Goal: Transaction & Acquisition: Download file/media

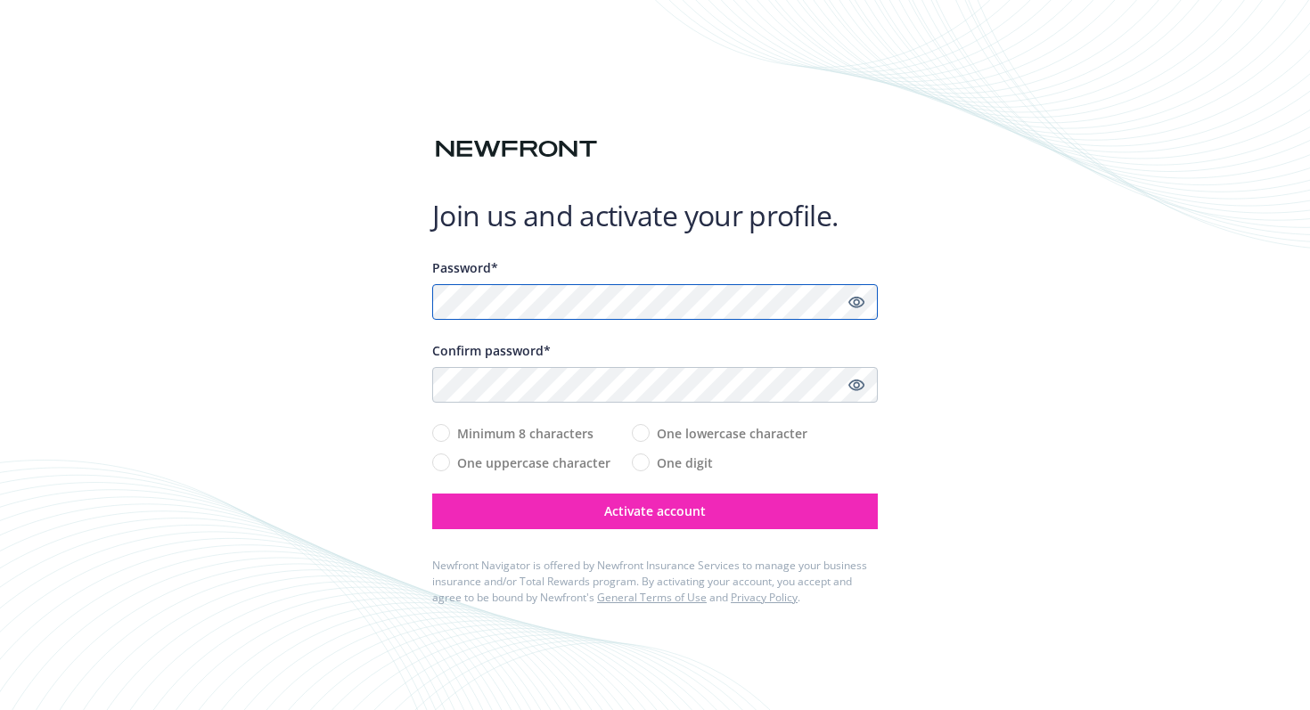
click at [0, 710] on com-1password-button at bounding box center [0, 710] width 0 height 0
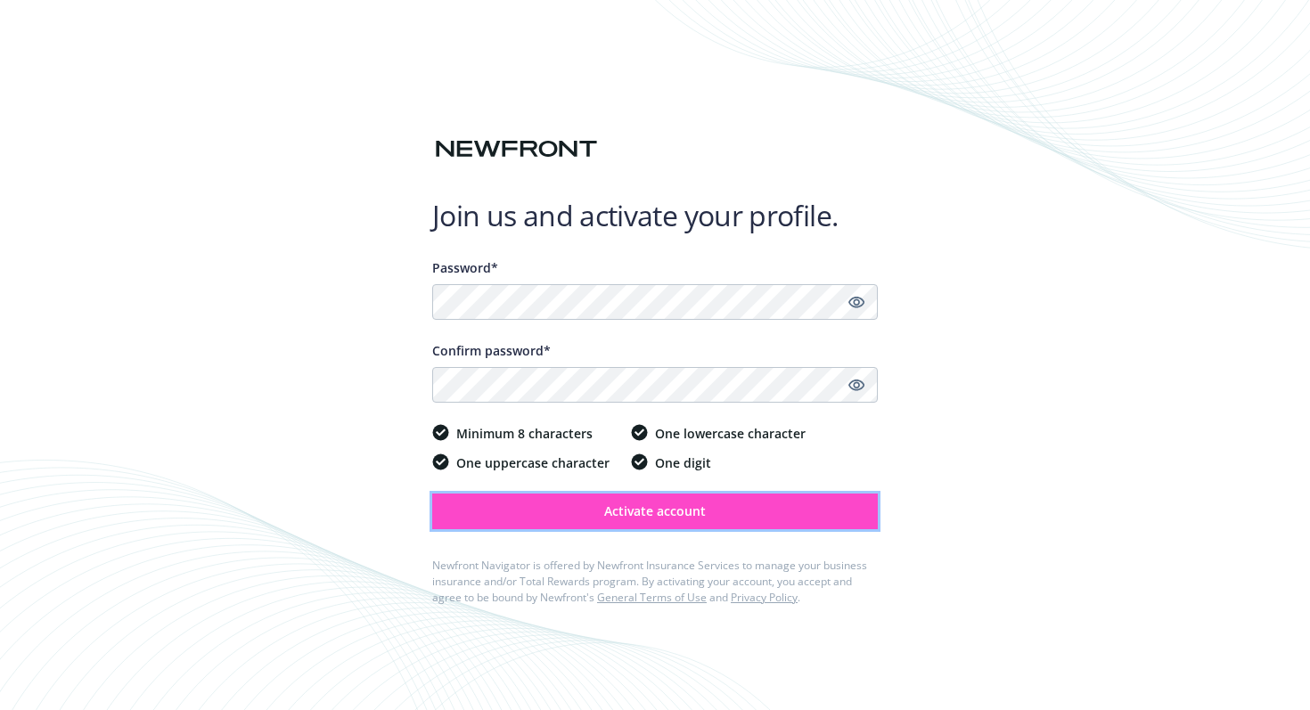
click at [680, 511] on span "Activate account" at bounding box center [655, 511] width 102 height 17
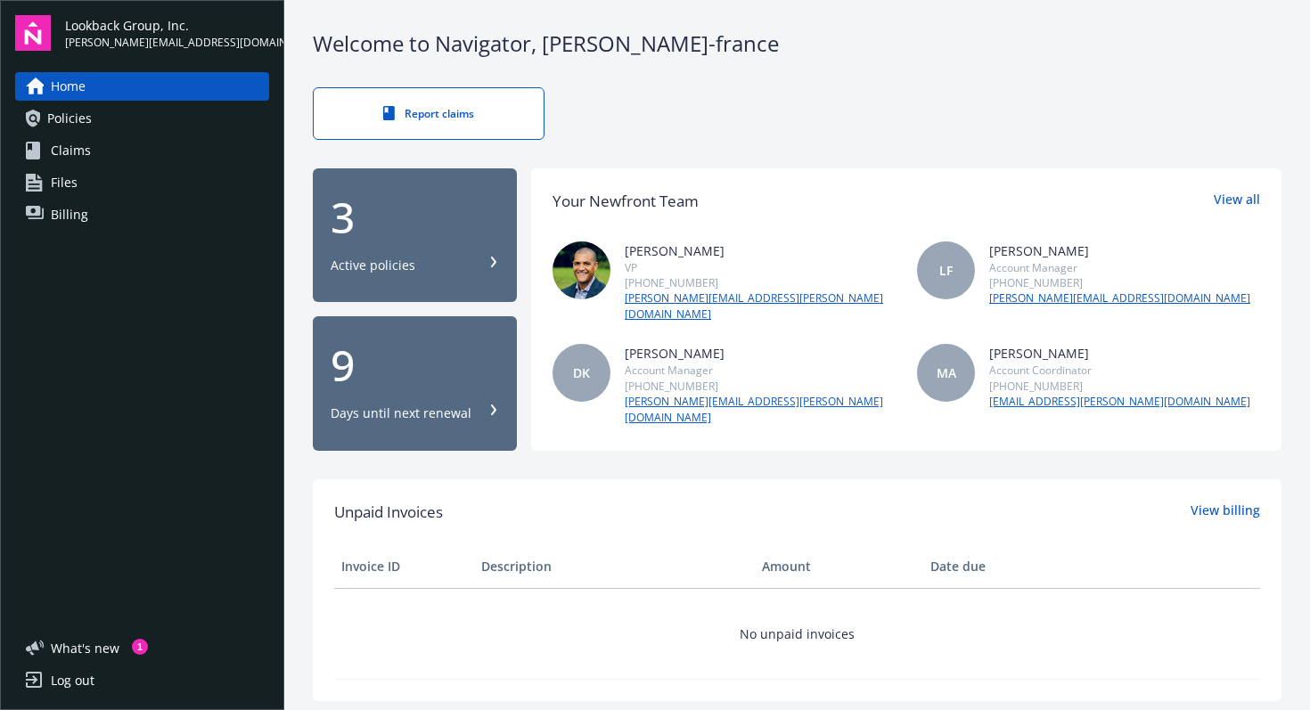
click at [473, 257] on div "Active policies" at bounding box center [415, 266] width 168 height 18
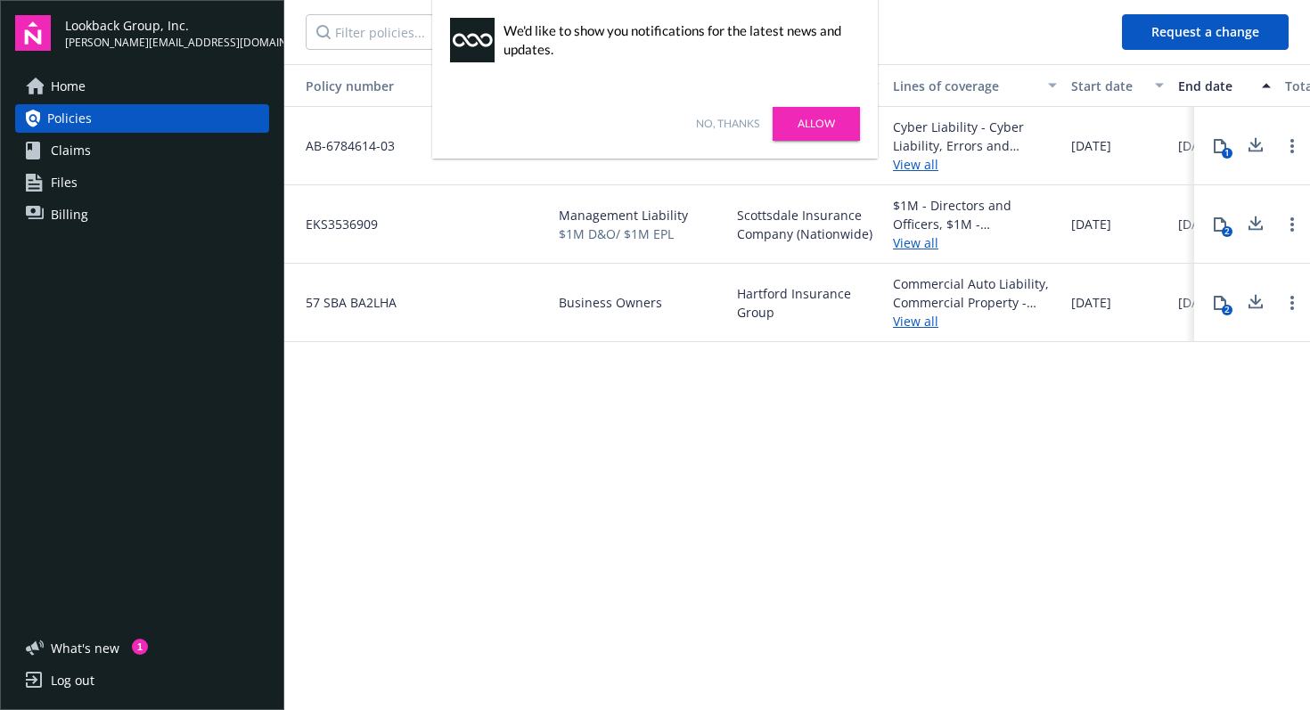
click at [739, 124] on link "No, thanks" at bounding box center [727, 124] width 63 height 16
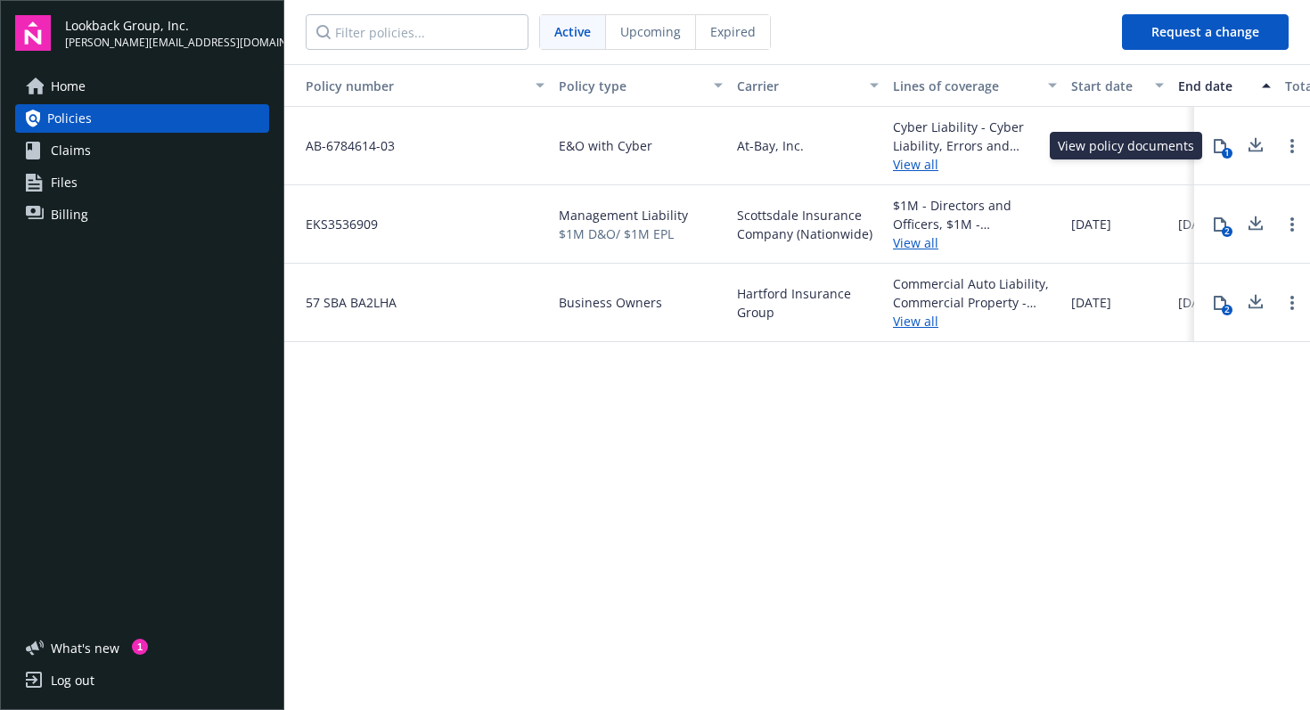
click at [1219, 148] on icon at bounding box center [1220, 146] width 14 height 14
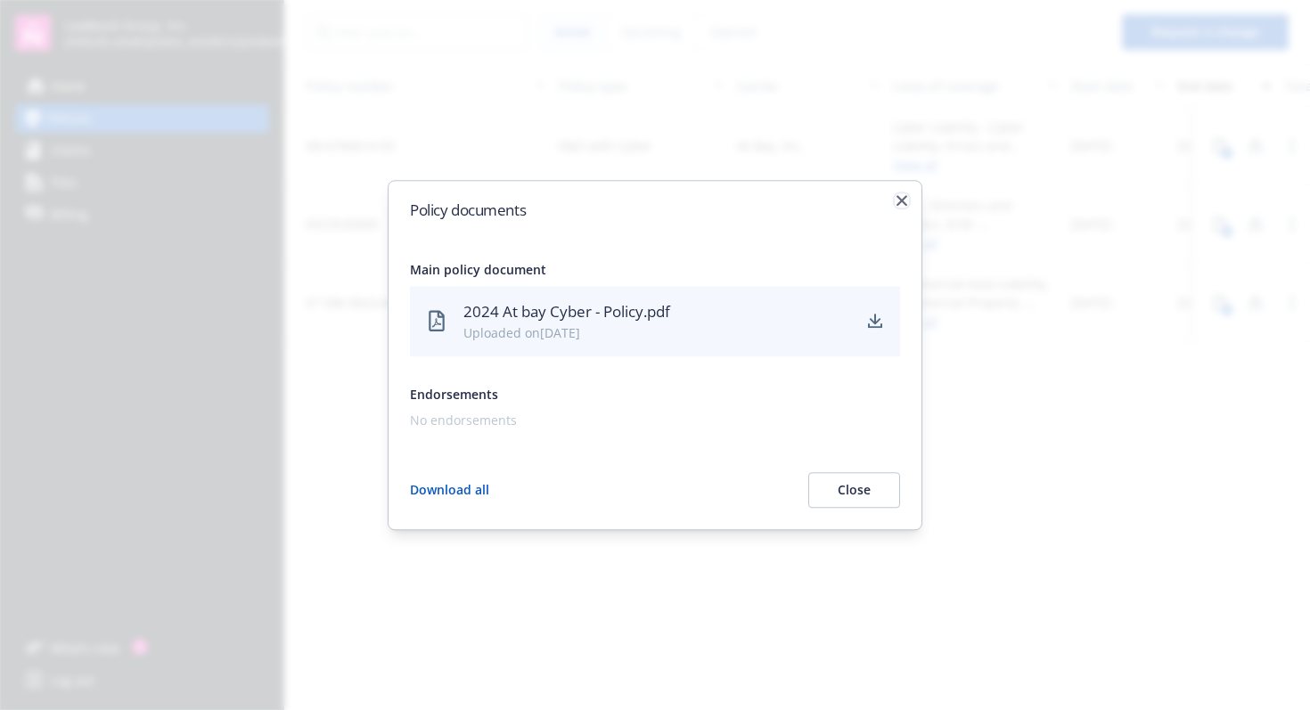
click at [903, 198] on icon "button" at bounding box center [902, 200] width 11 height 11
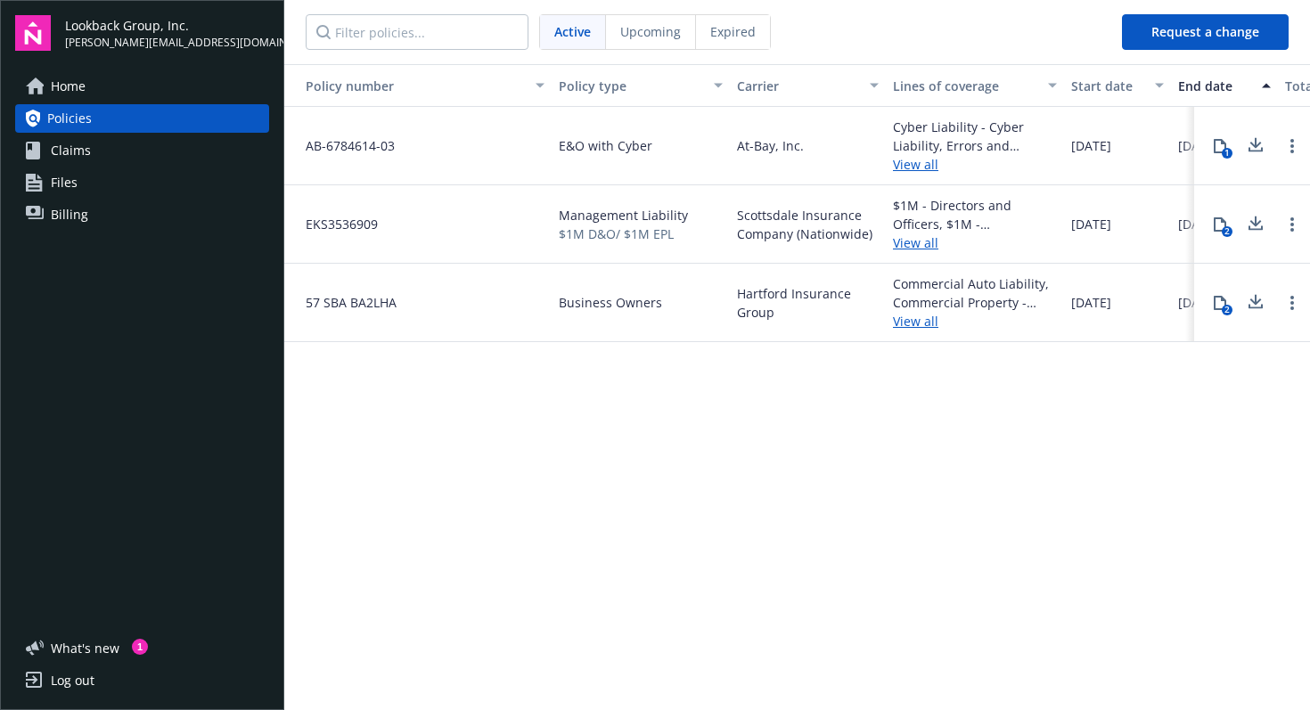
click at [1256, 145] on icon at bounding box center [1257, 142] width 12 height 11
click at [1219, 224] on icon at bounding box center [1220, 225] width 14 height 14
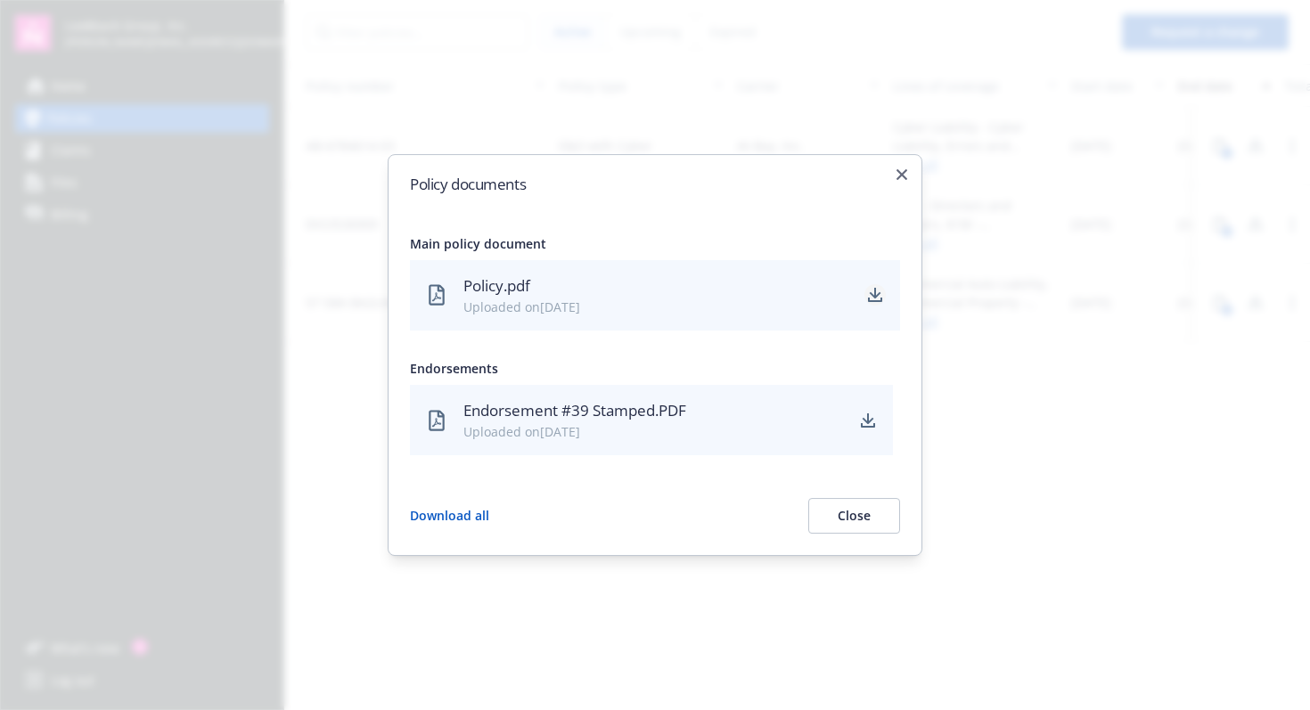
click at [875, 292] on icon "download" at bounding box center [876, 293] width 12 height 11
click at [867, 417] on icon "download" at bounding box center [868, 421] width 14 height 14
